Goal: Information Seeking & Learning: Find specific fact

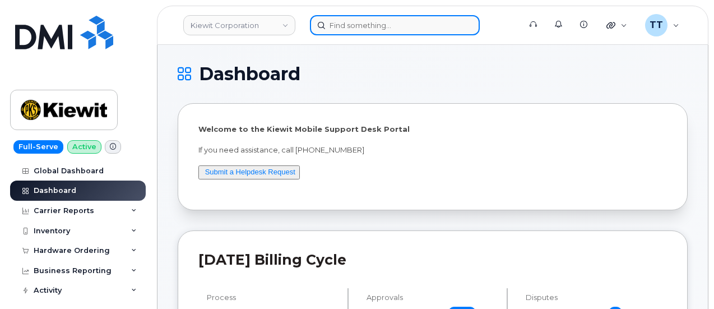
drag, startPoint x: 363, startPoint y: 31, endPoint x: 363, endPoint y: 25, distance: 6.2
click at [363, 31] on input at bounding box center [395, 25] width 170 height 20
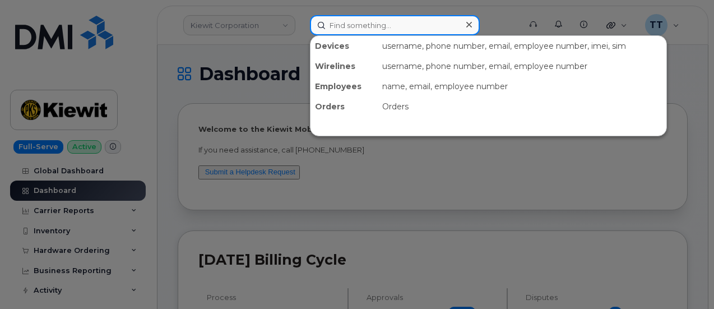
paste input "7206882281"
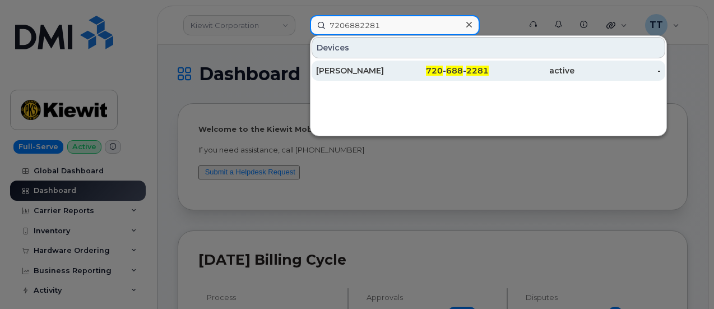
type input "7206882281"
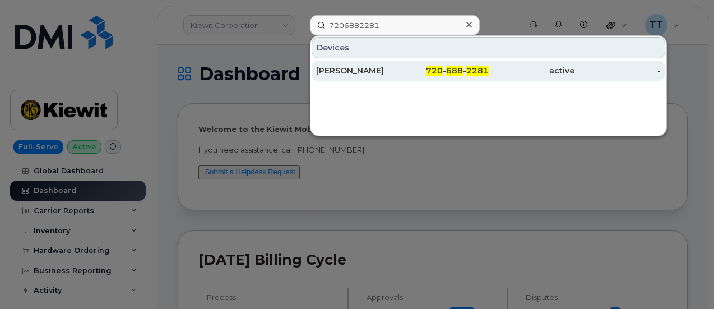
click at [362, 71] on div "TYLER SPARKS" at bounding box center [359, 70] width 86 height 11
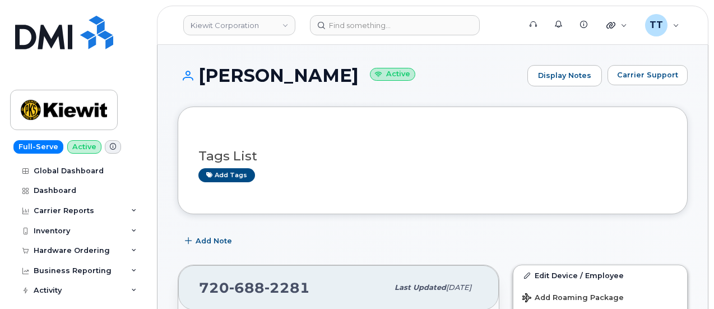
click at [230, 80] on h1 "[PERSON_NAME] Active" at bounding box center [350, 76] width 344 height 20
click at [230, 80] on h1 "TYLER SPARKS Active" at bounding box center [350, 76] width 344 height 20
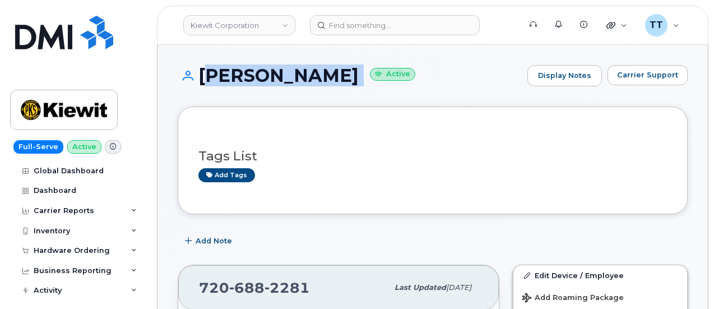
click at [230, 80] on h1 "TYLER SPARKS Active" at bounding box center [350, 76] width 344 height 20
copy h1 "TYLER SPARKS"
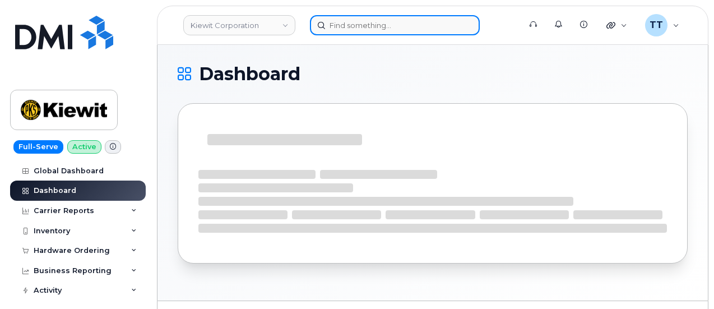
click at [345, 24] on input at bounding box center [395, 25] width 170 height 20
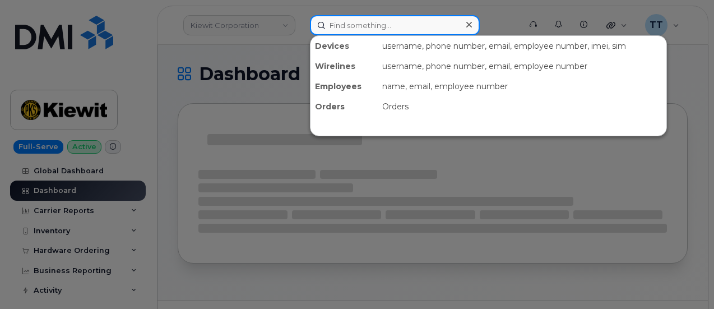
paste input "740-502-6504"
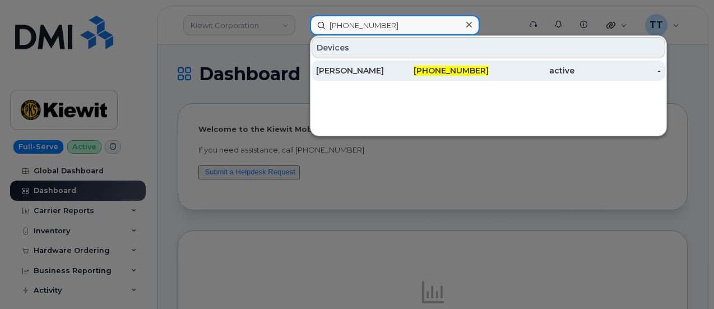
type input "740-502-6504"
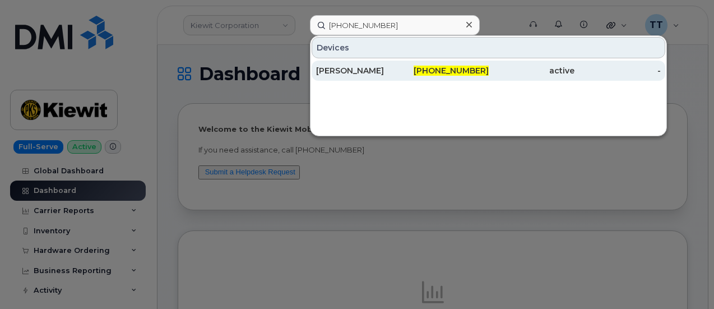
click at [385, 65] on div "[PERSON_NAME]" at bounding box center [359, 70] width 86 height 11
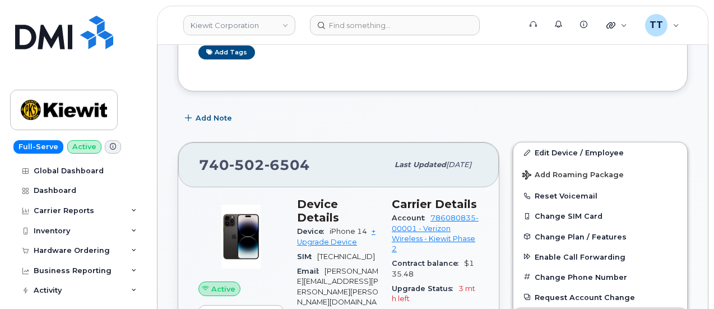
scroll to position [168, 0]
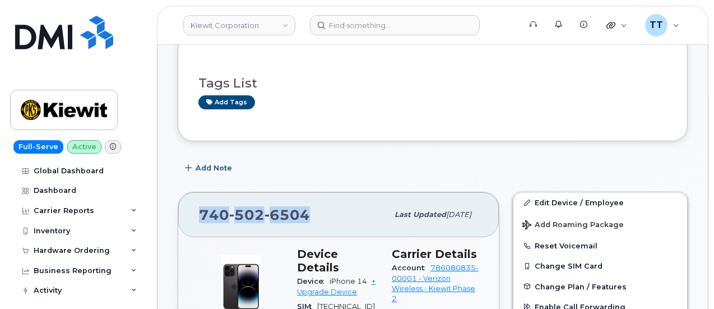
drag, startPoint x: 299, startPoint y: 212, endPoint x: 169, endPoint y: 218, distance: 130.1
copy span "740 502 6504"
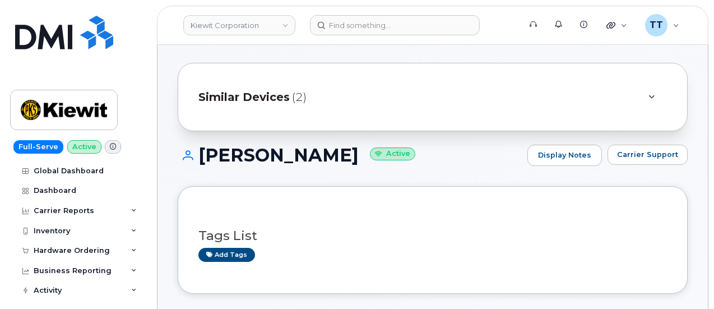
scroll to position [0, 0]
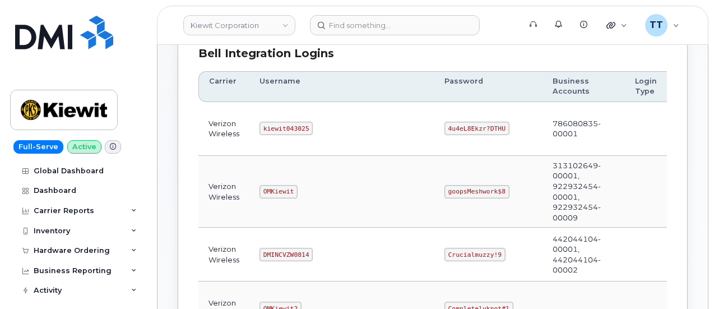
scroll to position [168, 0]
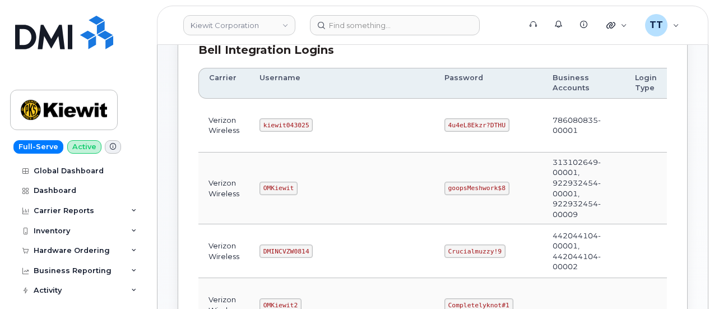
click at [277, 124] on code "kiewit043025" at bounding box center [285, 124] width 53 height 13
copy code "kiewit043025"
click at [444, 124] on code "4u4eL8Ekzr?DTHU" at bounding box center [476, 124] width 65 height 13
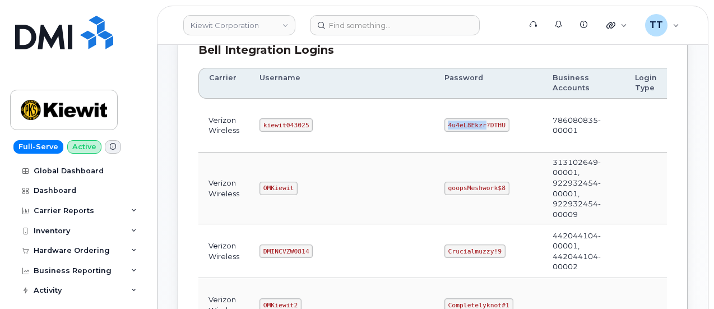
click at [444, 124] on code "4u4eL8Ekzr?DTHU" at bounding box center [476, 124] width 65 height 13
copy code "4u4eL8Ekzr?DTHU"
click at [434, 146] on td "4u4eL8Ekzr?DTHU" at bounding box center [488, 126] width 108 height 54
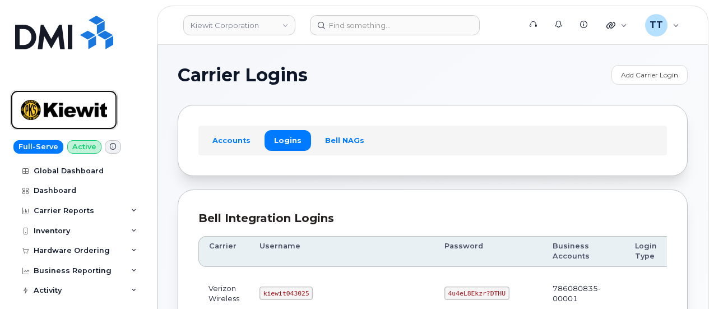
click at [71, 91] on link at bounding box center [64, 110] width 108 height 40
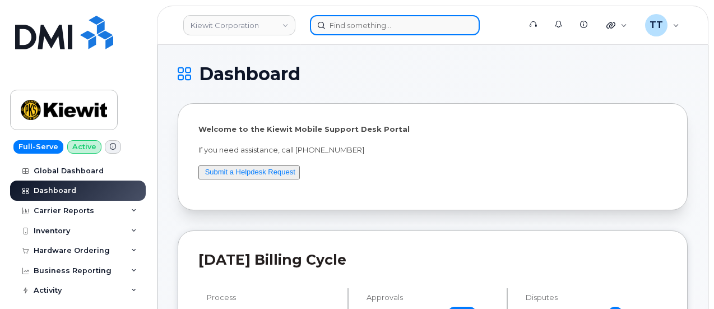
click at [328, 32] on input at bounding box center [395, 25] width 170 height 20
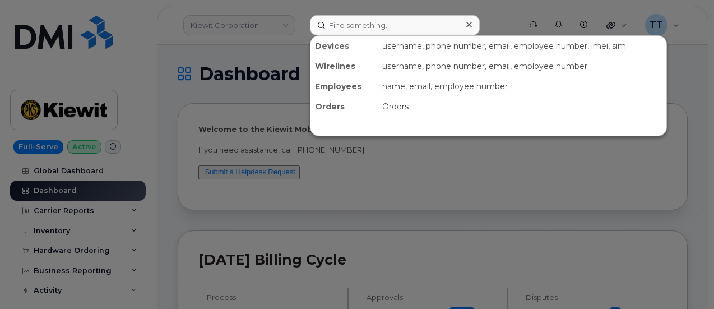
click at [215, 49] on div at bounding box center [357, 154] width 714 height 309
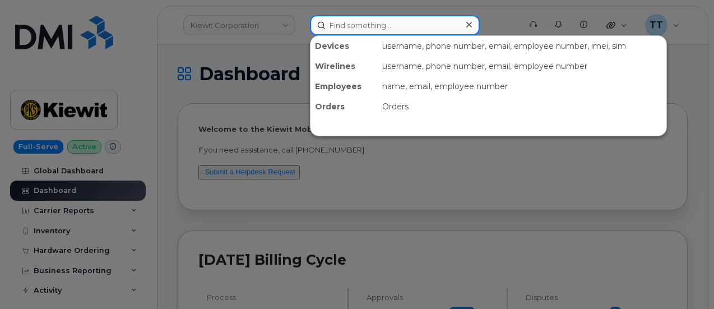
drag, startPoint x: 374, startPoint y: 15, endPoint x: 374, endPoint y: 22, distance: 6.7
click at [374, 19] on input at bounding box center [395, 25] width 170 height 20
drag, startPoint x: 371, startPoint y: 39, endPoint x: 337, endPoint y: 26, distance: 36.0
paste input "paul burns"
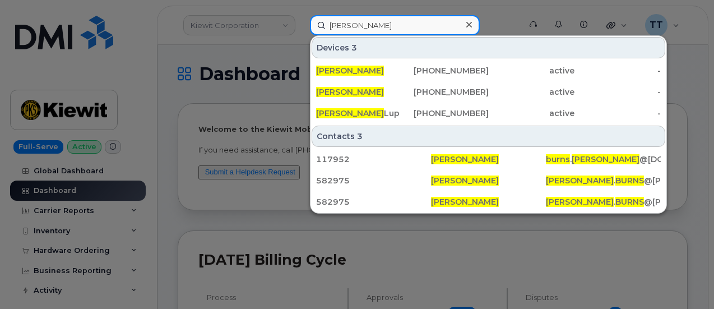
type input "paul burns"
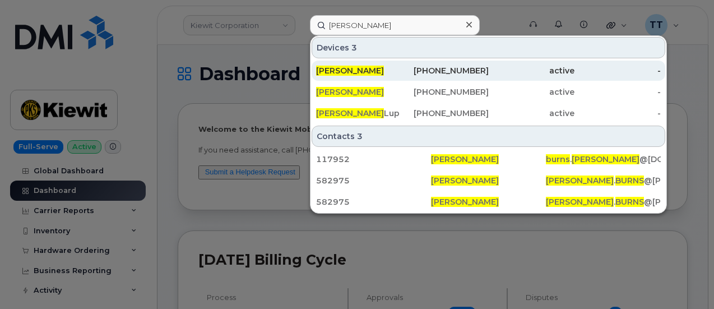
click at [459, 70] on div "619-904-2069" at bounding box center [445, 70] width 86 height 11
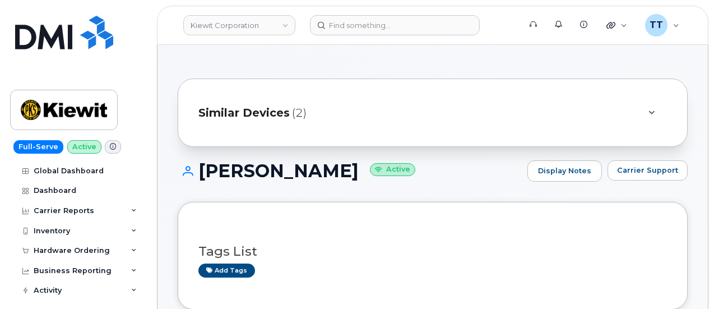
click at [259, 173] on h1 "PAUL BURNS Active" at bounding box center [350, 171] width 344 height 20
click at [260, 173] on h1 "PAUL BURNS Active" at bounding box center [350, 171] width 344 height 20
click at [260, 174] on h1 "PAUL BURNS Active" at bounding box center [350, 171] width 344 height 20
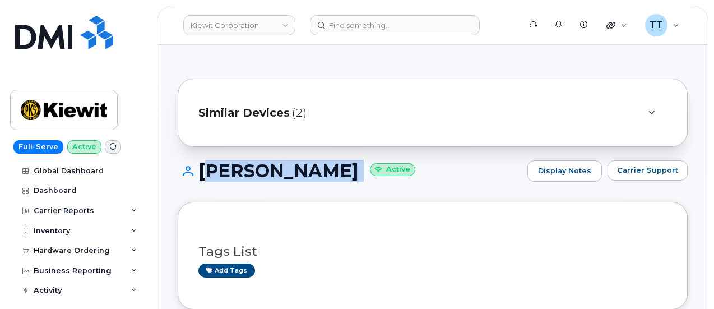
click at [260, 174] on h1 "PAUL BURNS Active" at bounding box center [350, 171] width 344 height 20
copy h1 "PAUL BURNS"
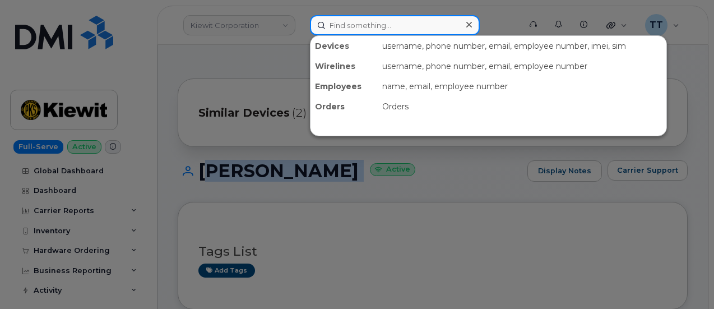
click at [361, 35] on div "Devices username, phone number, email, employee number, imei, sim Wirelines use…" at bounding box center [411, 25] width 203 height 20
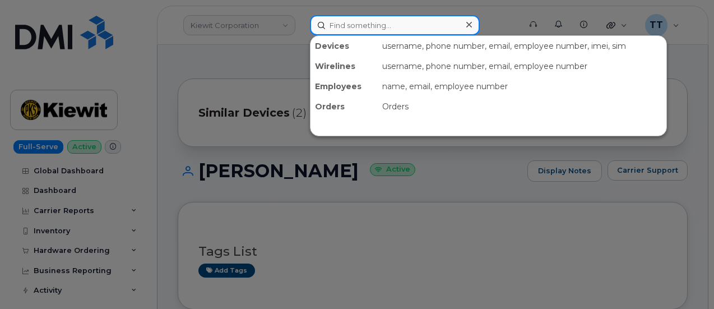
paste input "350698362687136"
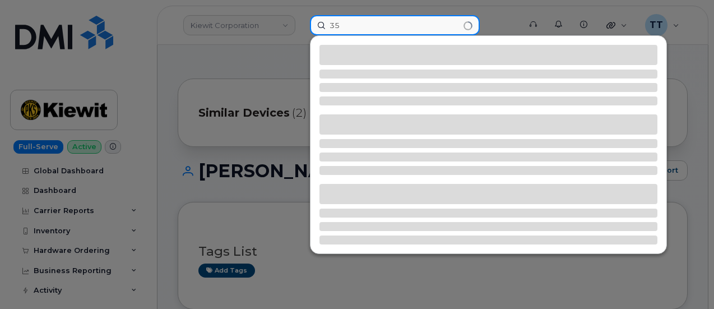
type input "3"
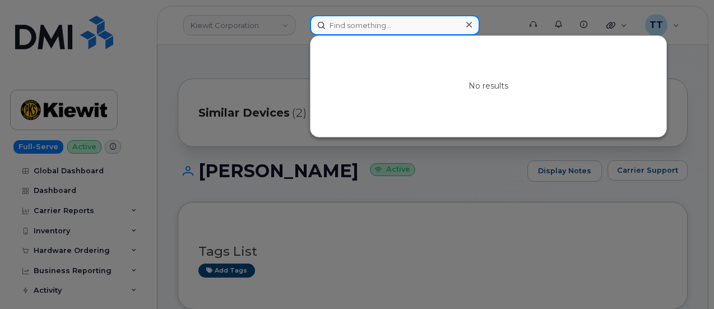
click at [363, 28] on input at bounding box center [395, 25] width 170 height 20
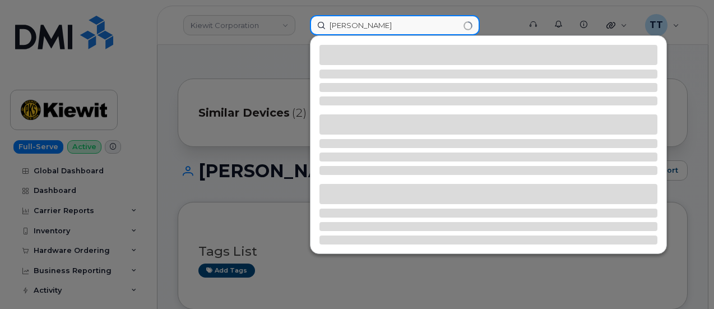
click at [343, 25] on input "Mathew jabid" at bounding box center [395, 25] width 170 height 20
click at [397, 31] on input "Matthew jabid" at bounding box center [395, 25] width 170 height 20
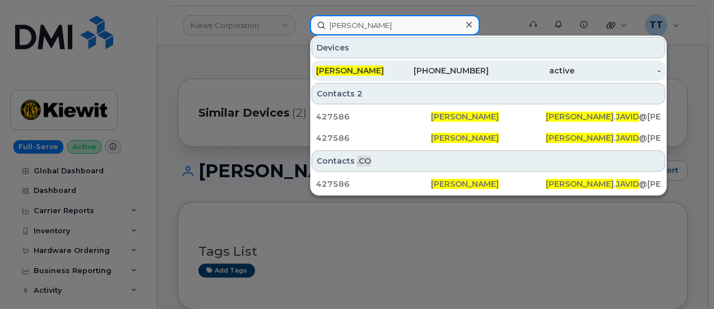
type input "Matthew javid"
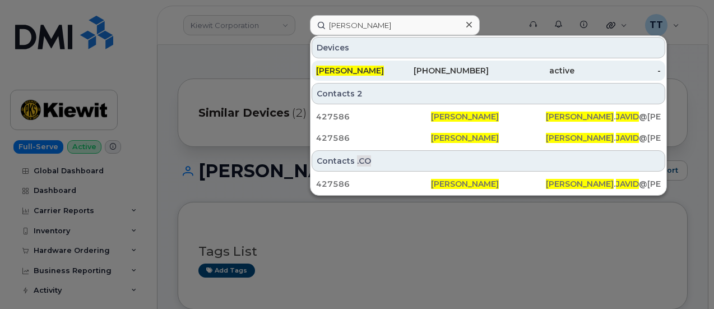
click at [396, 71] on div "[PERSON_NAME]" at bounding box center [359, 70] width 86 height 11
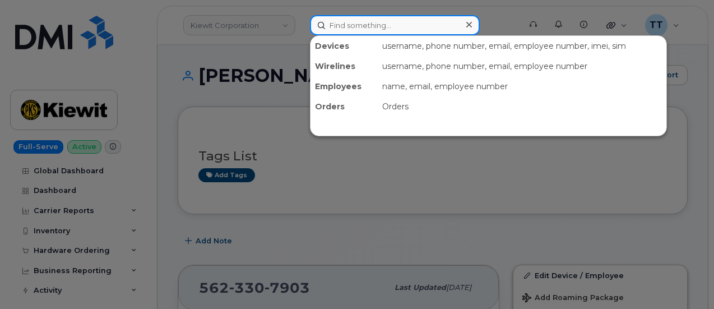
click at [342, 18] on input at bounding box center [395, 25] width 170 height 20
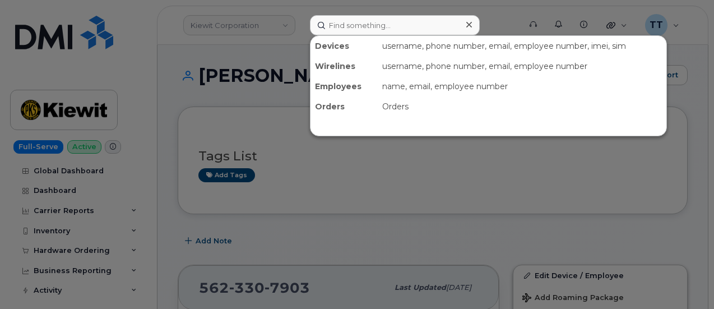
click at [240, 74] on div at bounding box center [357, 154] width 714 height 309
click at [240, 74] on h1 "MATTHEW JAVID Active" at bounding box center [350, 76] width 344 height 20
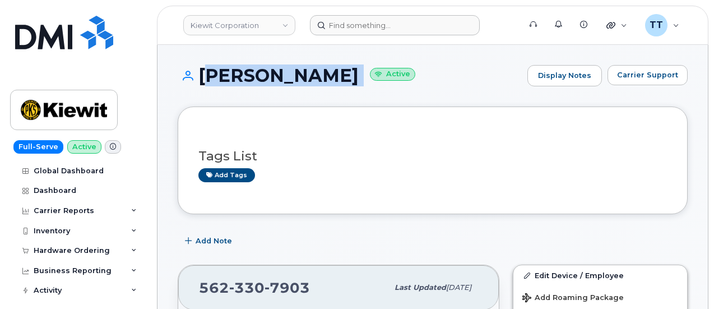
click at [240, 74] on h1 "MATTHEW JAVID Active" at bounding box center [350, 76] width 344 height 20
copy h1 "[PERSON_NAME]"
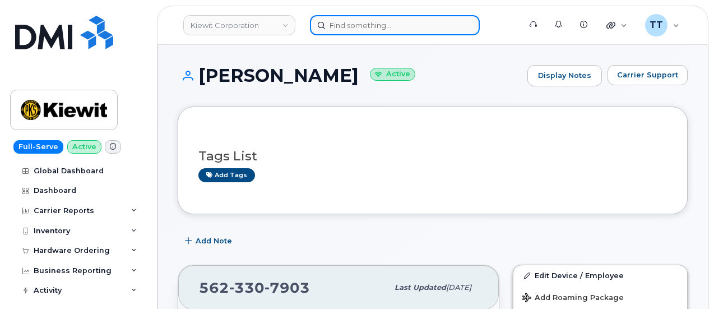
click at [353, 25] on input at bounding box center [395, 25] width 170 height 20
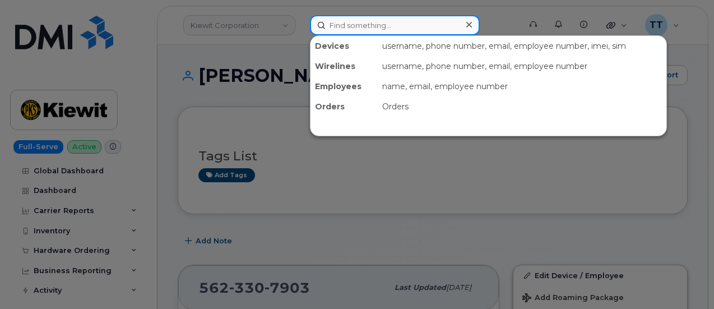
paste input "[PERSON_NAME]"
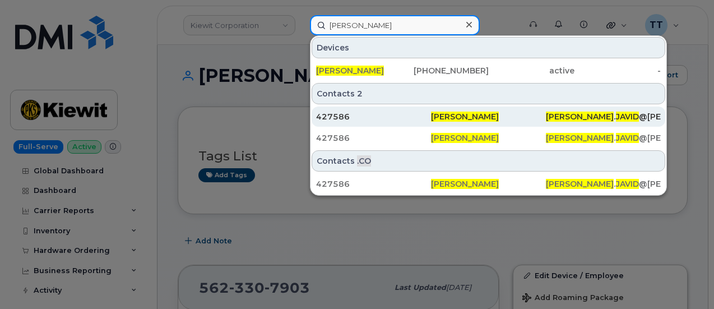
type input "[PERSON_NAME]"
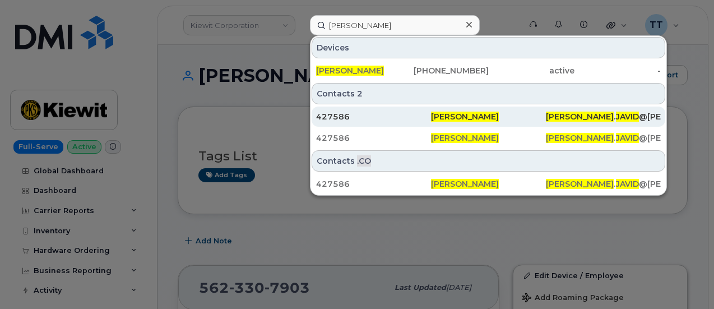
click at [493, 113] on div "[PERSON_NAME]" at bounding box center [488, 116] width 115 height 11
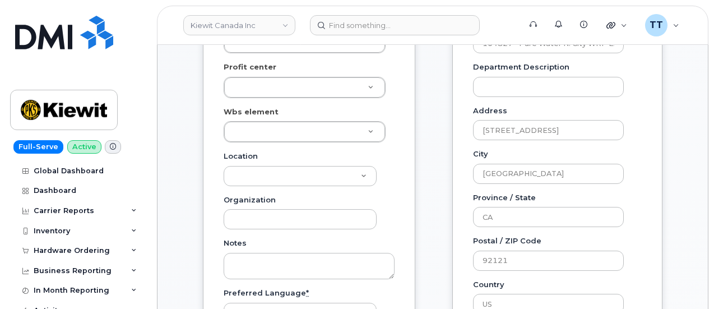
scroll to position [224, 0]
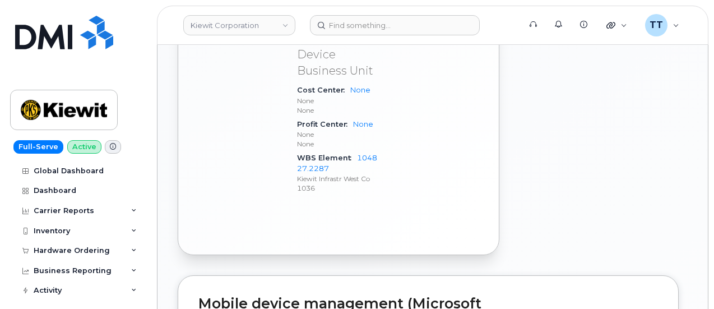
scroll to position [706, 0]
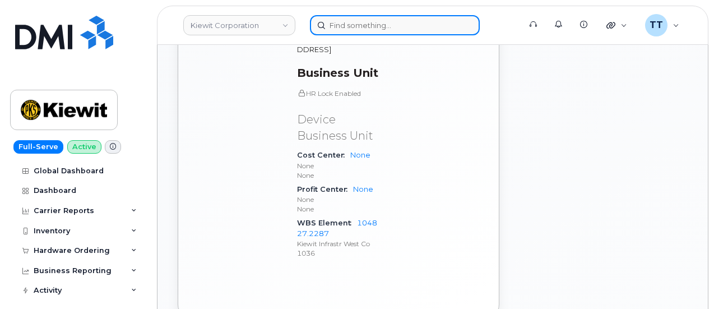
click at [353, 24] on input at bounding box center [395, 25] width 170 height 20
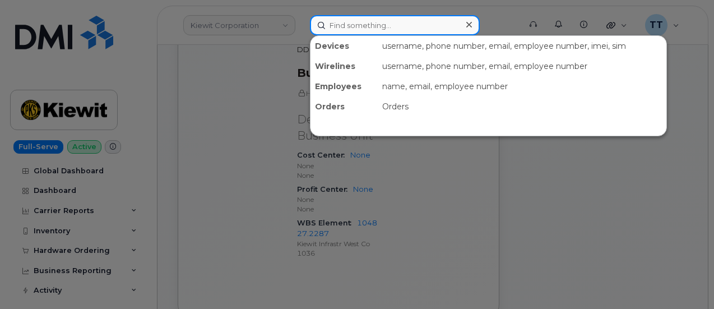
paste input "[PERSON_NAME]"
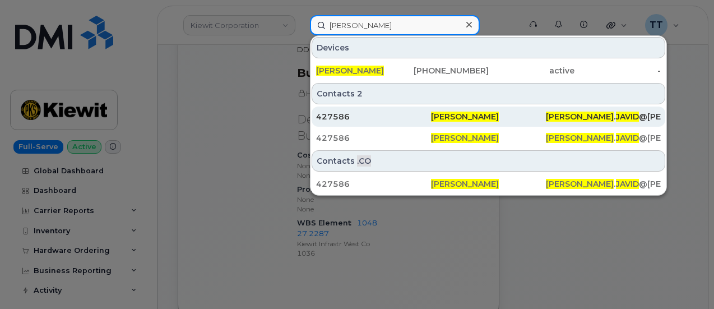
type input "[PERSON_NAME]"
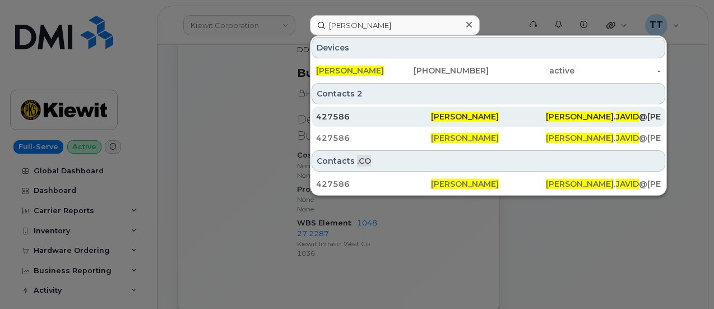
click at [402, 119] on div "427586" at bounding box center [373, 116] width 115 height 11
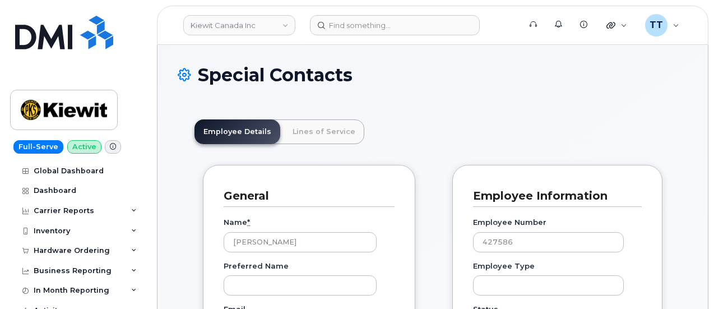
scroll to position [35, 0]
click at [323, 134] on link "Lines of Service" at bounding box center [323, 131] width 81 height 25
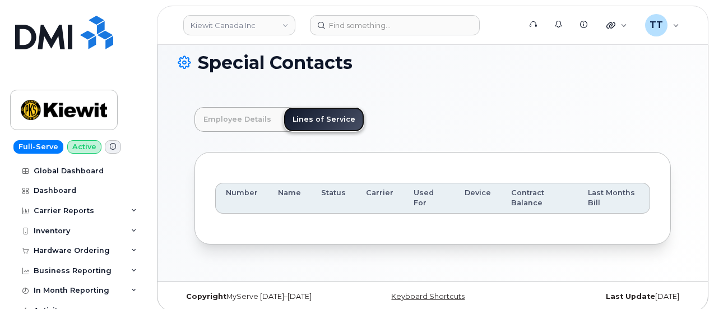
scroll to position [19, 0]
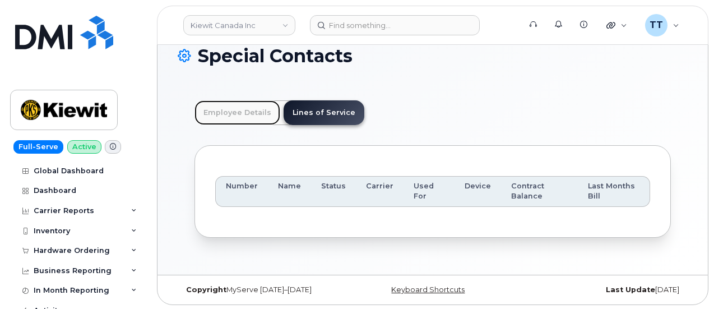
click at [233, 115] on link "Employee Details" at bounding box center [237, 112] width 86 height 25
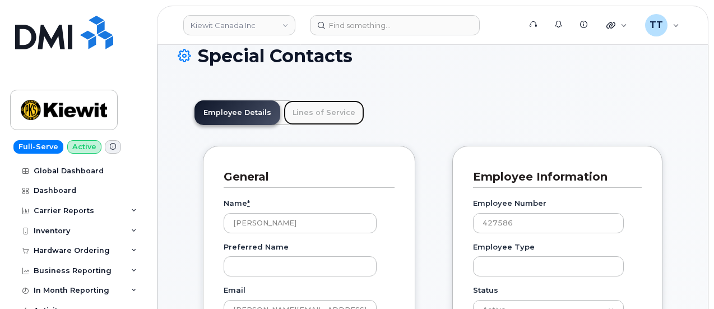
click at [300, 115] on link "Lines of Service" at bounding box center [323, 112] width 81 height 25
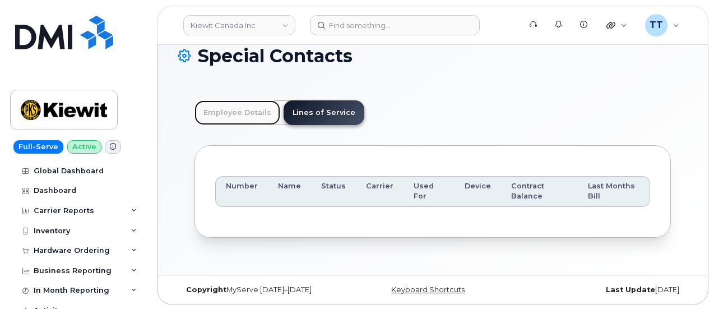
click at [230, 110] on link "Employee Details" at bounding box center [237, 112] width 86 height 25
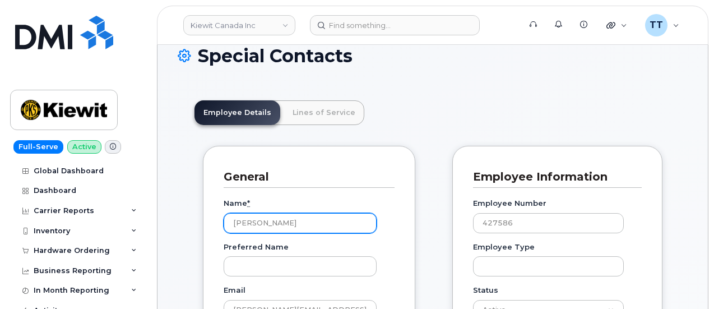
click at [248, 225] on input "[PERSON_NAME]" at bounding box center [299, 223] width 153 height 20
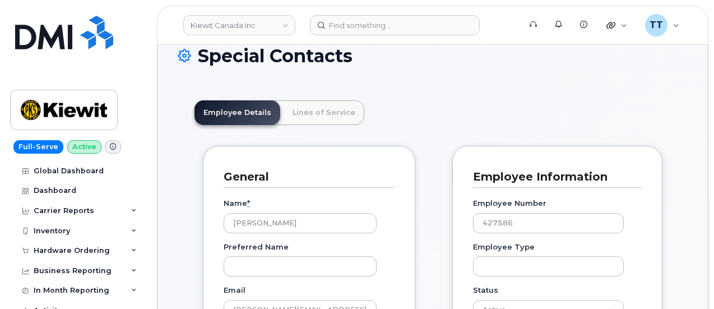
click at [332, 115] on link "Lines of Service" at bounding box center [323, 112] width 81 height 25
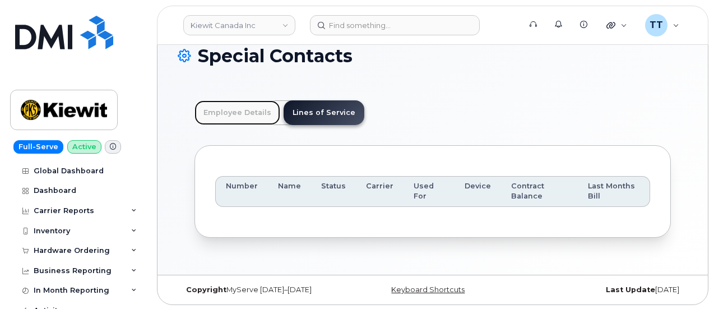
click at [229, 116] on link "Employee Details" at bounding box center [237, 112] width 86 height 25
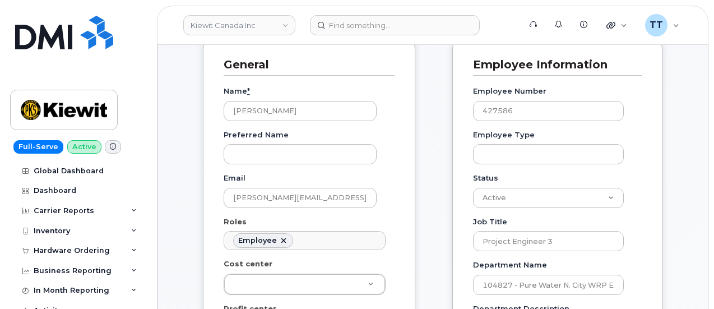
scroll to position [0, 0]
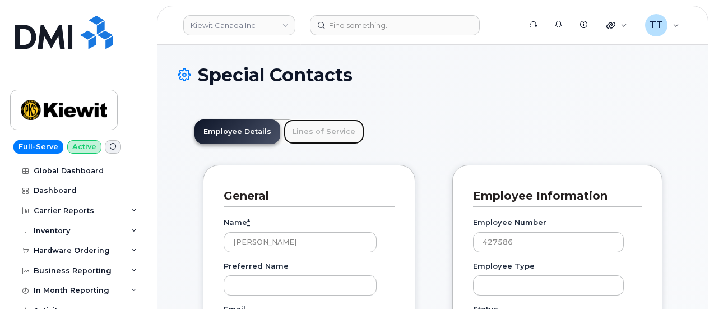
click at [309, 127] on link "Lines of Service" at bounding box center [323, 131] width 81 height 25
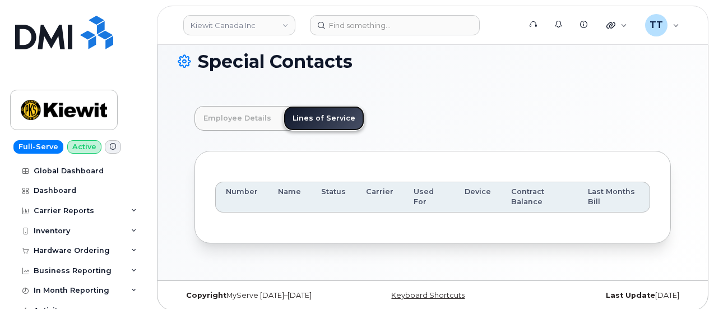
scroll to position [19, 0]
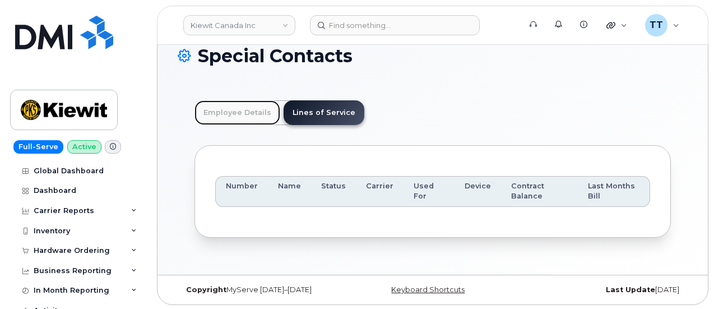
click at [240, 105] on link "Employee Details" at bounding box center [237, 112] width 86 height 25
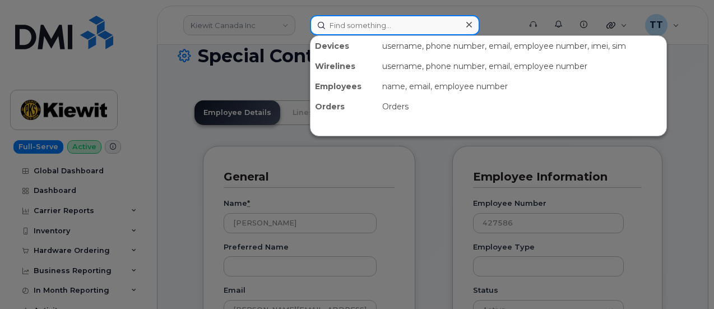
click at [365, 31] on input at bounding box center [395, 25] width 170 height 20
paste input "[PERSON_NAME]"
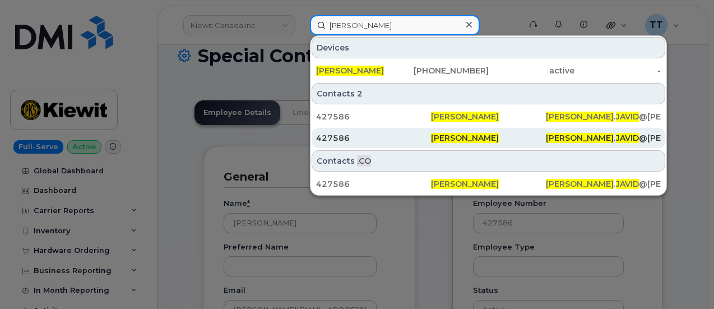
type input "[PERSON_NAME]"
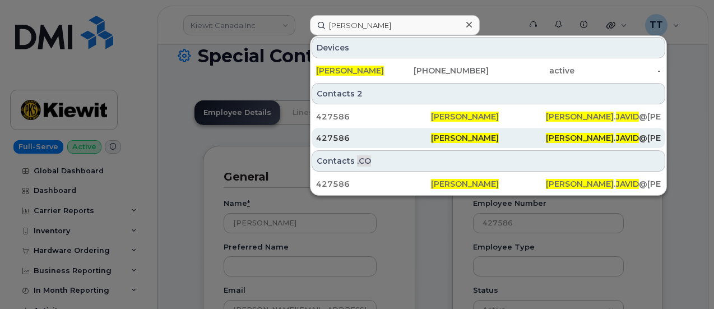
click at [397, 134] on div "427586" at bounding box center [373, 137] width 115 height 11
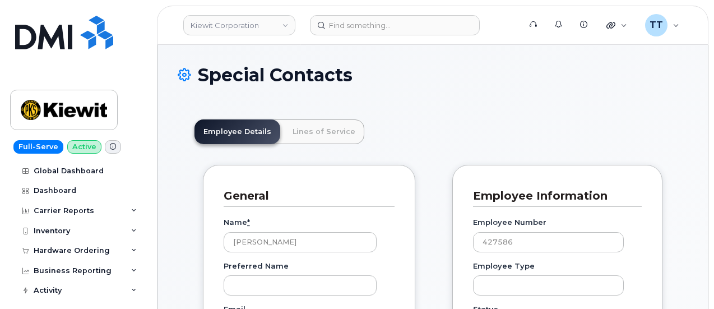
scroll to position [35, 0]
click at [311, 139] on link "Lines of Service" at bounding box center [323, 131] width 81 height 25
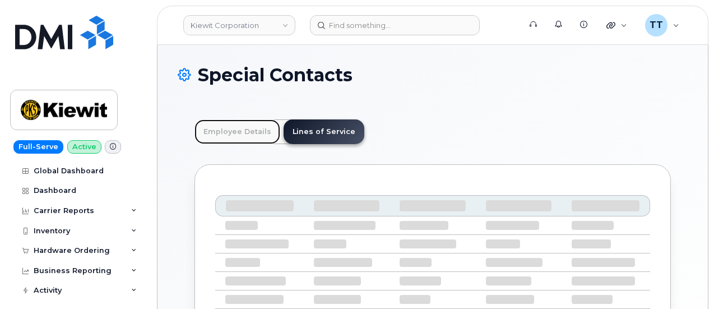
click at [222, 130] on link "Employee Details" at bounding box center [237, 131] width 86 height 25
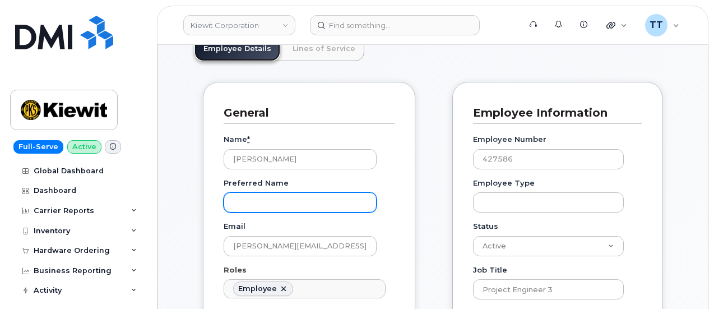
scroll to position [0, 0]
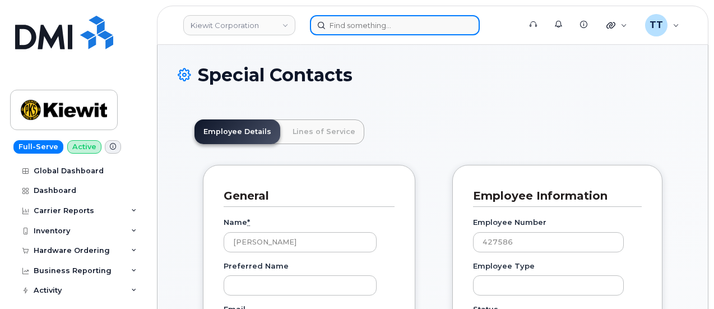
click at [353, 27] on input at bounding box center [395, 25] width 170 height 20
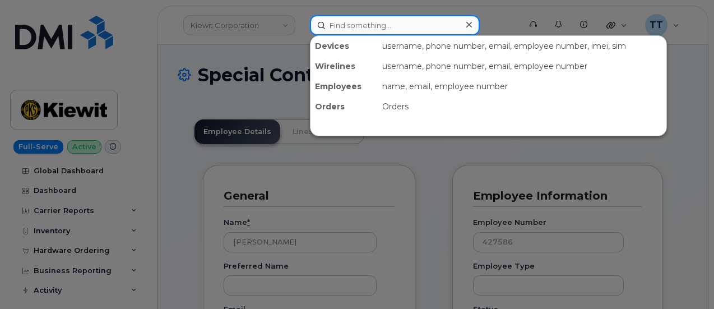
paste input "[PERSON_NAME]"
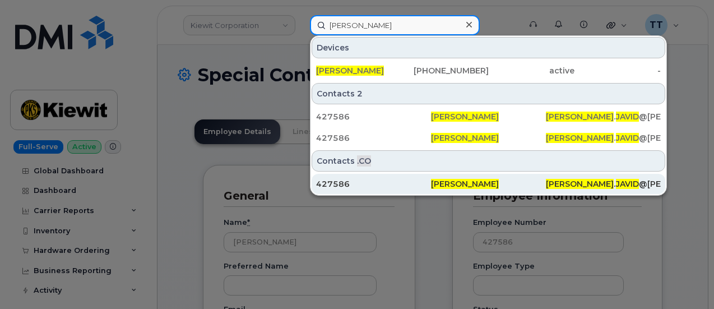
type input "[PERSON_NAME]"
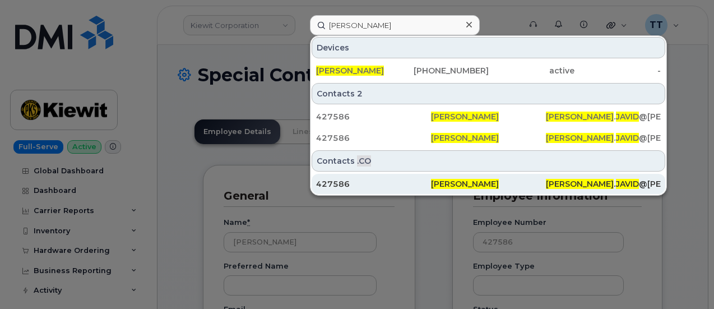
click at [364, 182] on div "427586" at bounding box center [373, 183] width 115 height 11
